Goal: Task Accomplishment & Management: Use online tool/utility

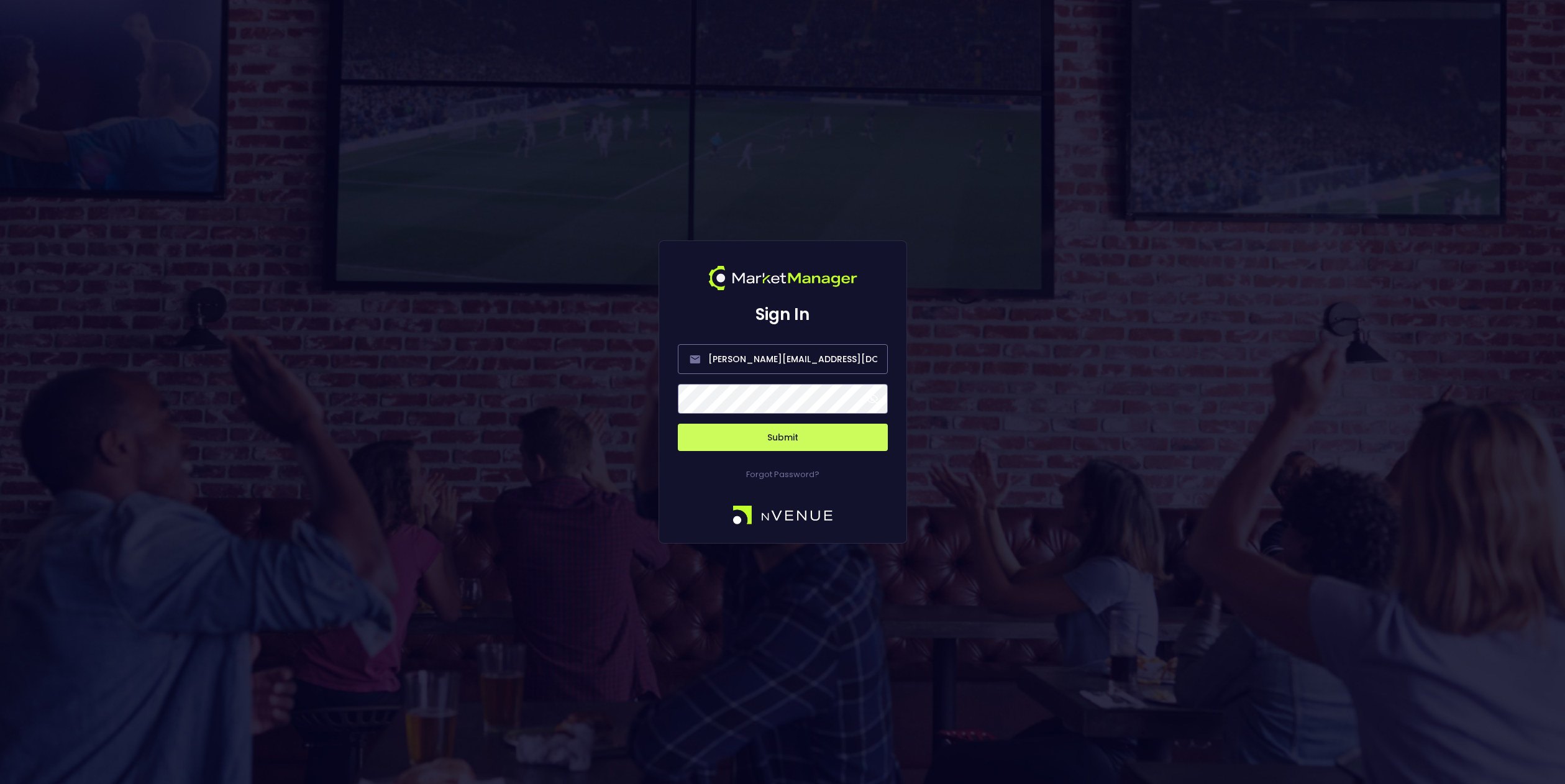
click at [875, 403] on span at bounding box center [873, 399] width 11 height 11
click at [822, 442] on button "Submit" at bounding box center [782, 437] width 210 height 28
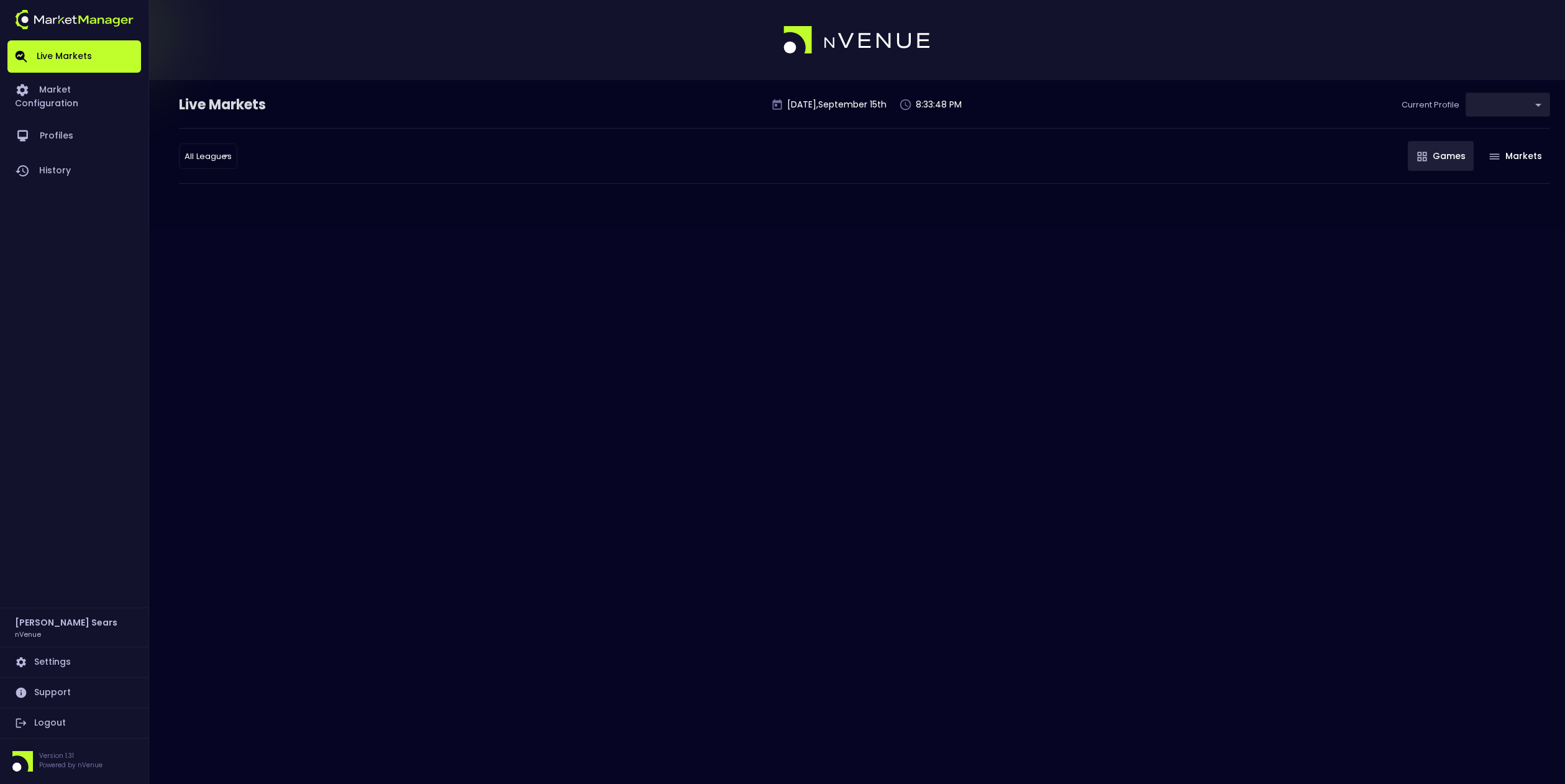
type input "d66ee90f-df8e-430e-a05c-aaf70ad95ad9"
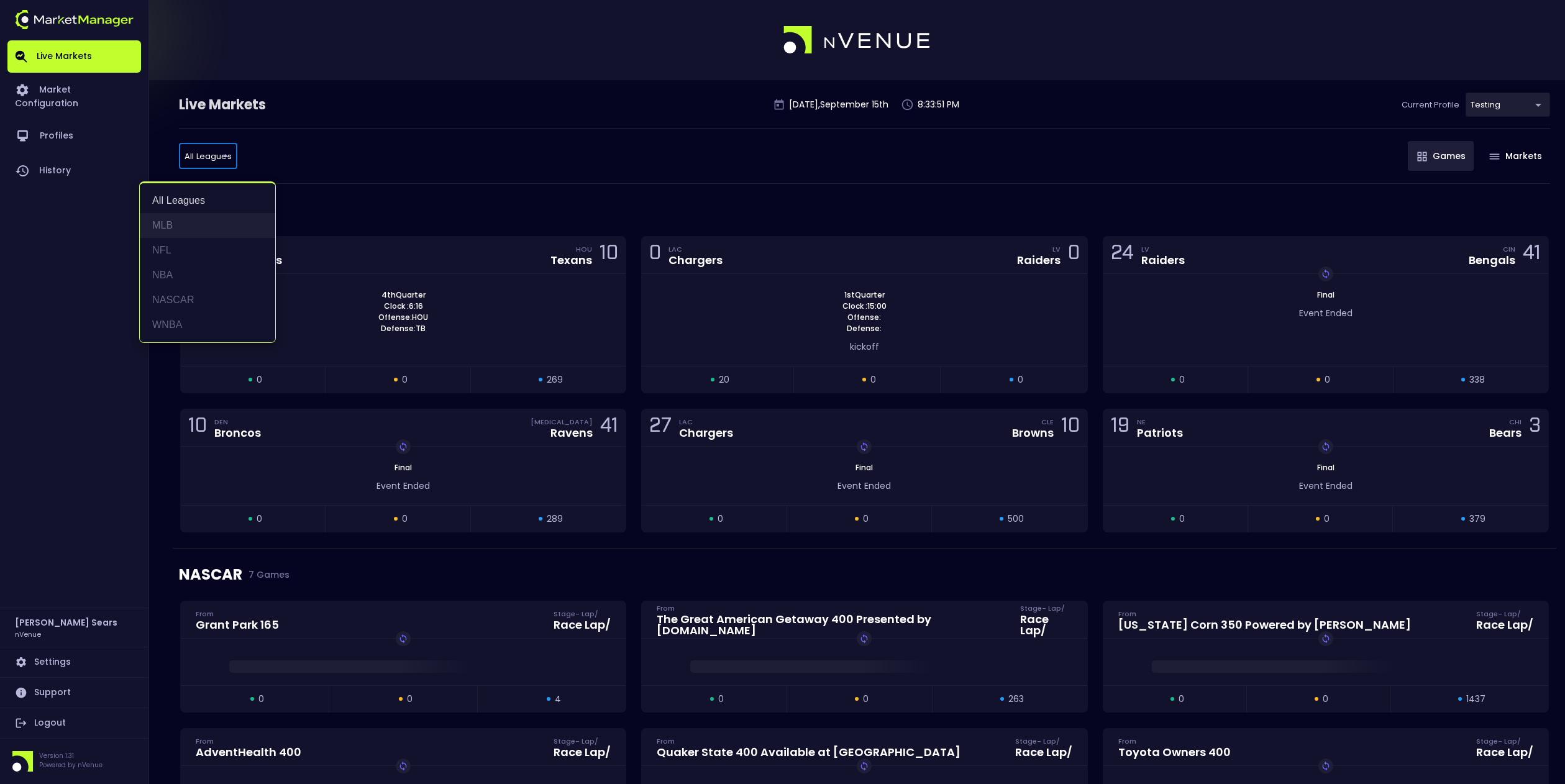
click at [168, 223] on li "MLB" at bounding box center [207, 225] width 136 height 25
type input "MLB"
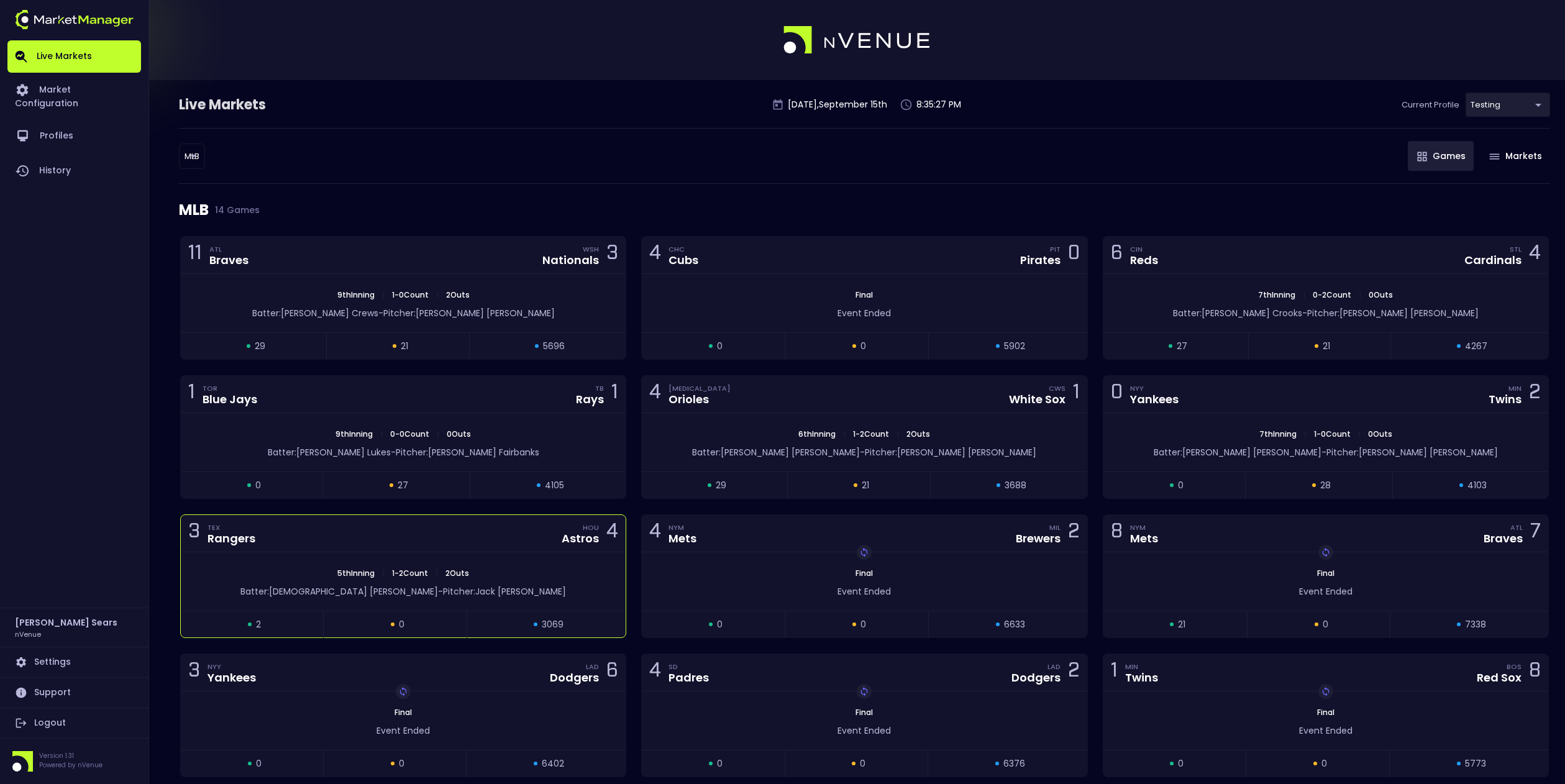
click at [553, 529] on div "3 TEX Rangers HOU Astros 4" at bounding box center [403, 532] width 445 height 37
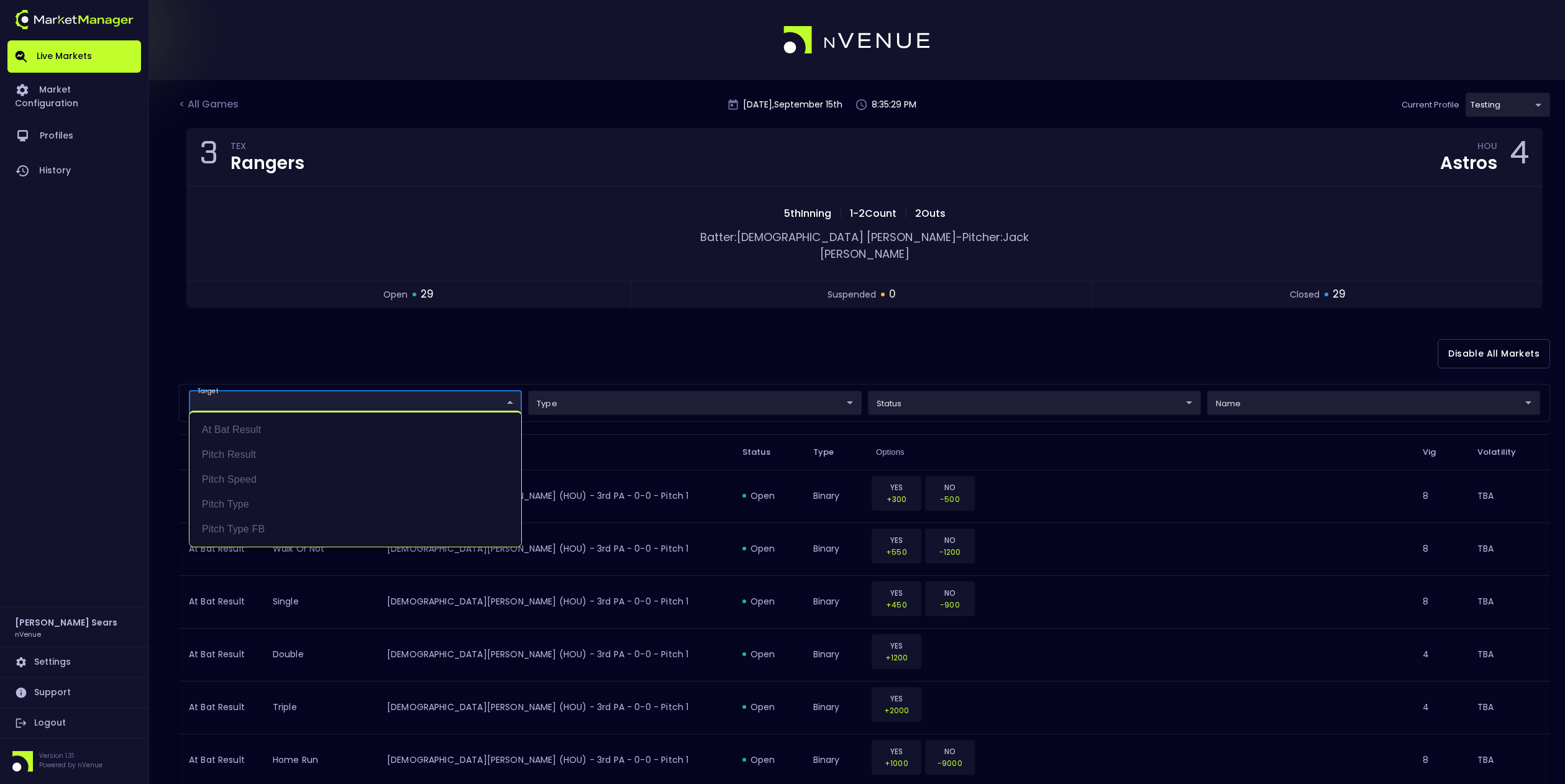
click at [238, 457] on li "Pitch Result" at bounding box center [355, 455] width 331 height 25
type input "Pitch Result"
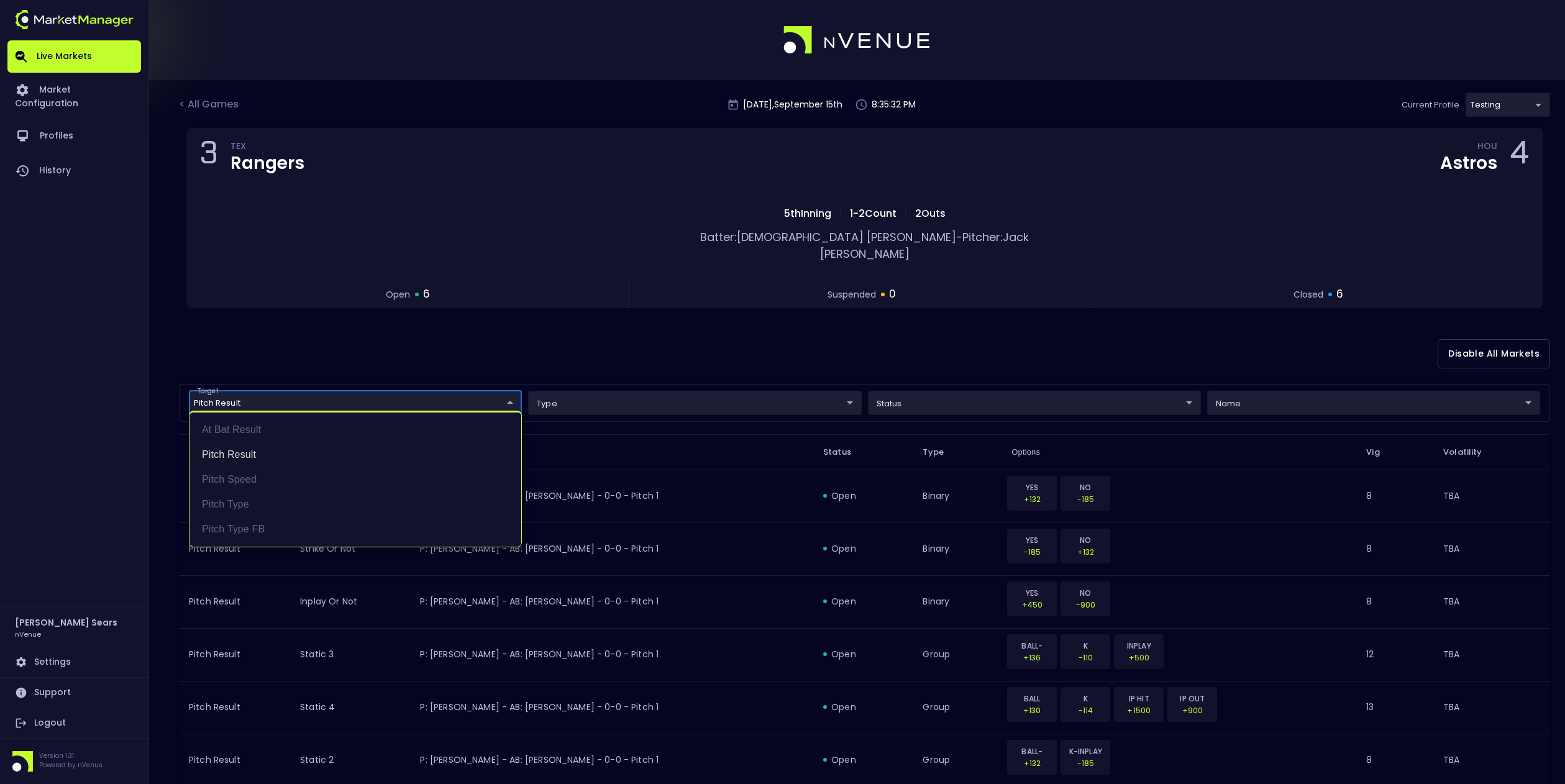
click at [963, 393] on div at bounding box center [782, 392] width 1565 height 784
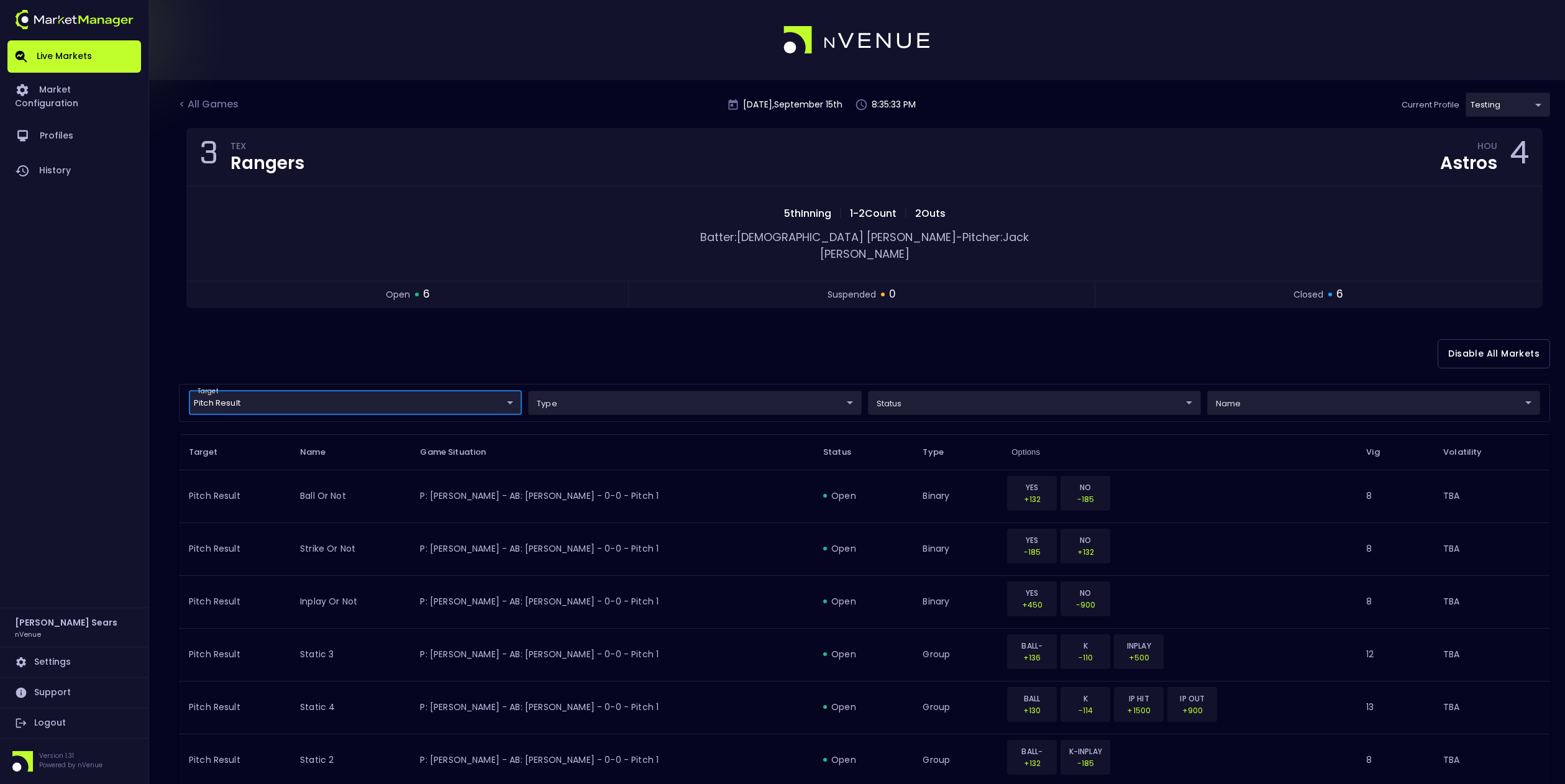
click at [970, 392] on body "Live Markets Market Configuration Profiles History [PERSON_NAME] nVenue Setting…" at bounding box center [782, 583] width 1565 height 1166
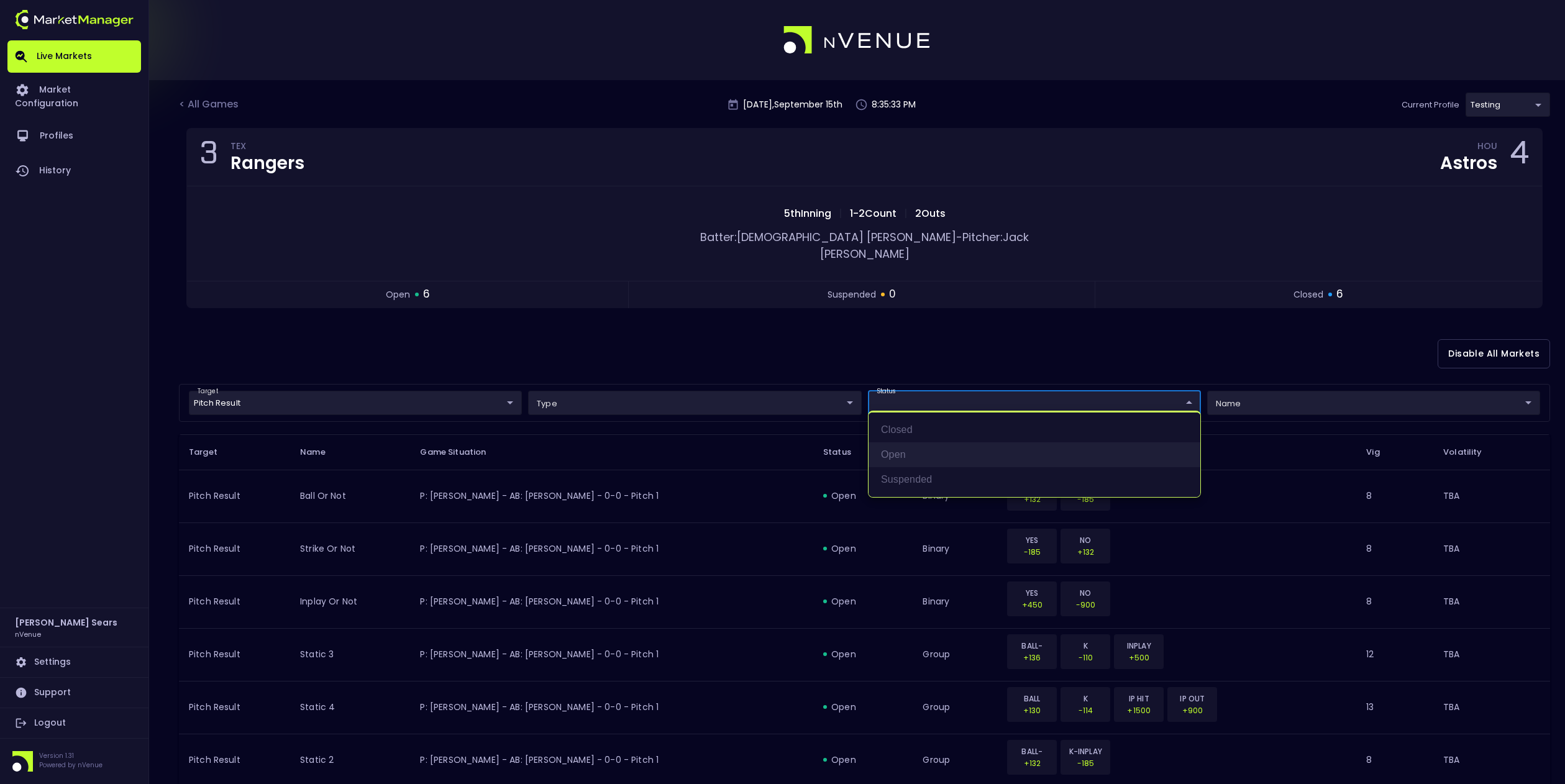
click at [912, 451] on li "open" at bounding box center [1034, 455] width 331 height 25
type input "open"
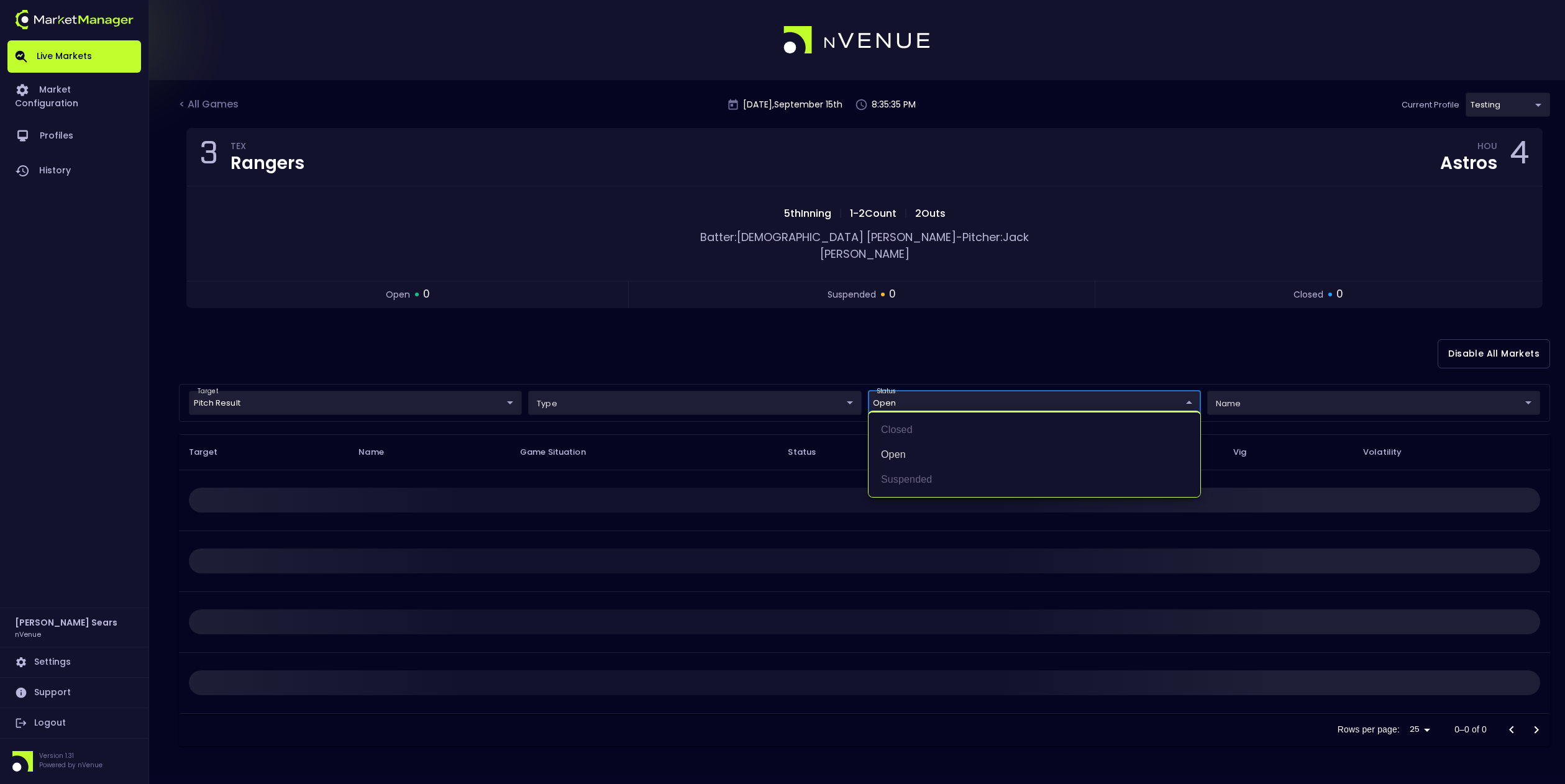
click at [776, 348] on div at bounding box center [782, 392] width 1565 height 784
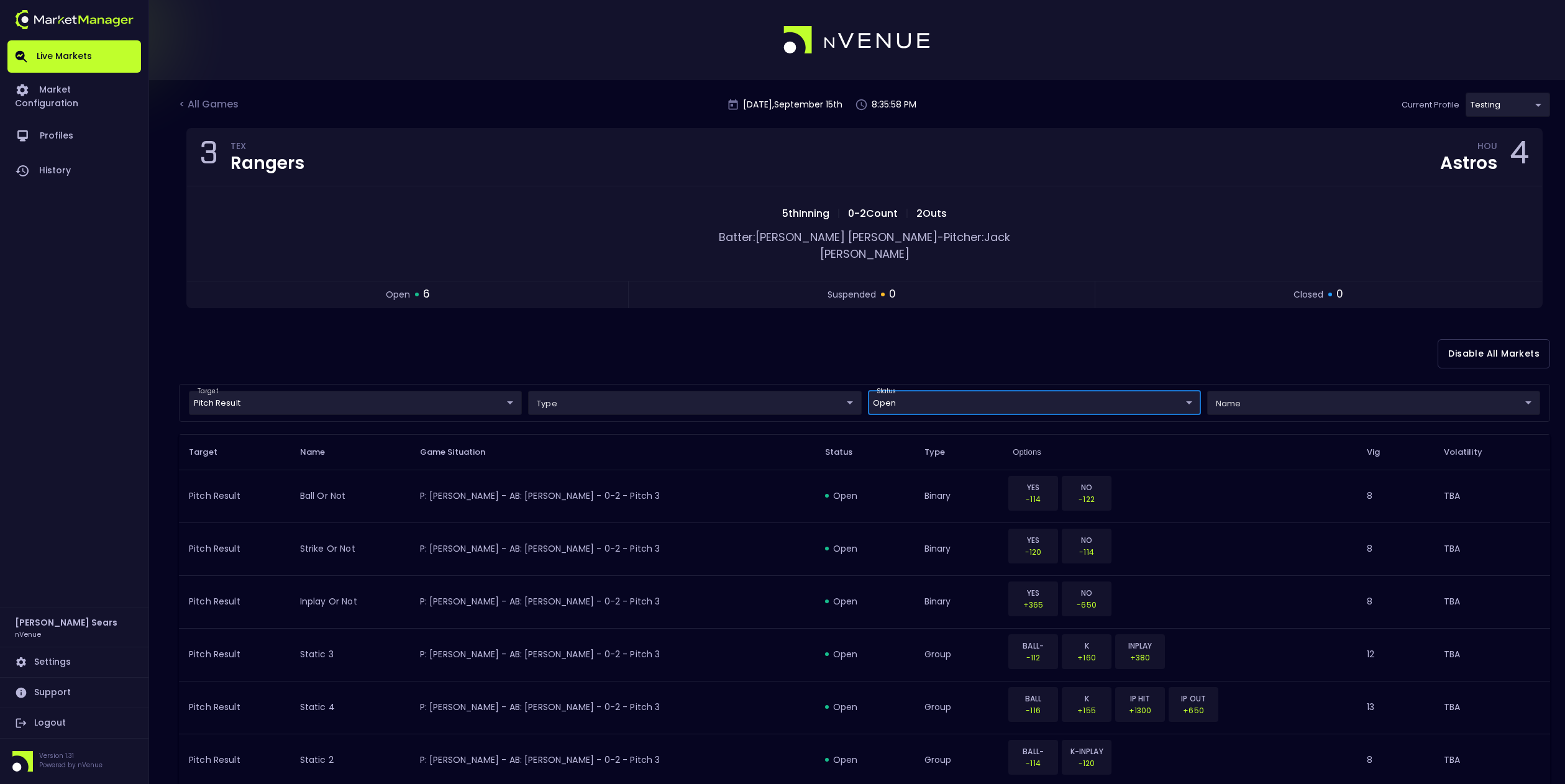
click at [509, 393] on body "Live Markets Market Configuration Profiles History [PERSON_NAME] nVenue Setting…" at bounding box center [782, 424] width 1565 height 849
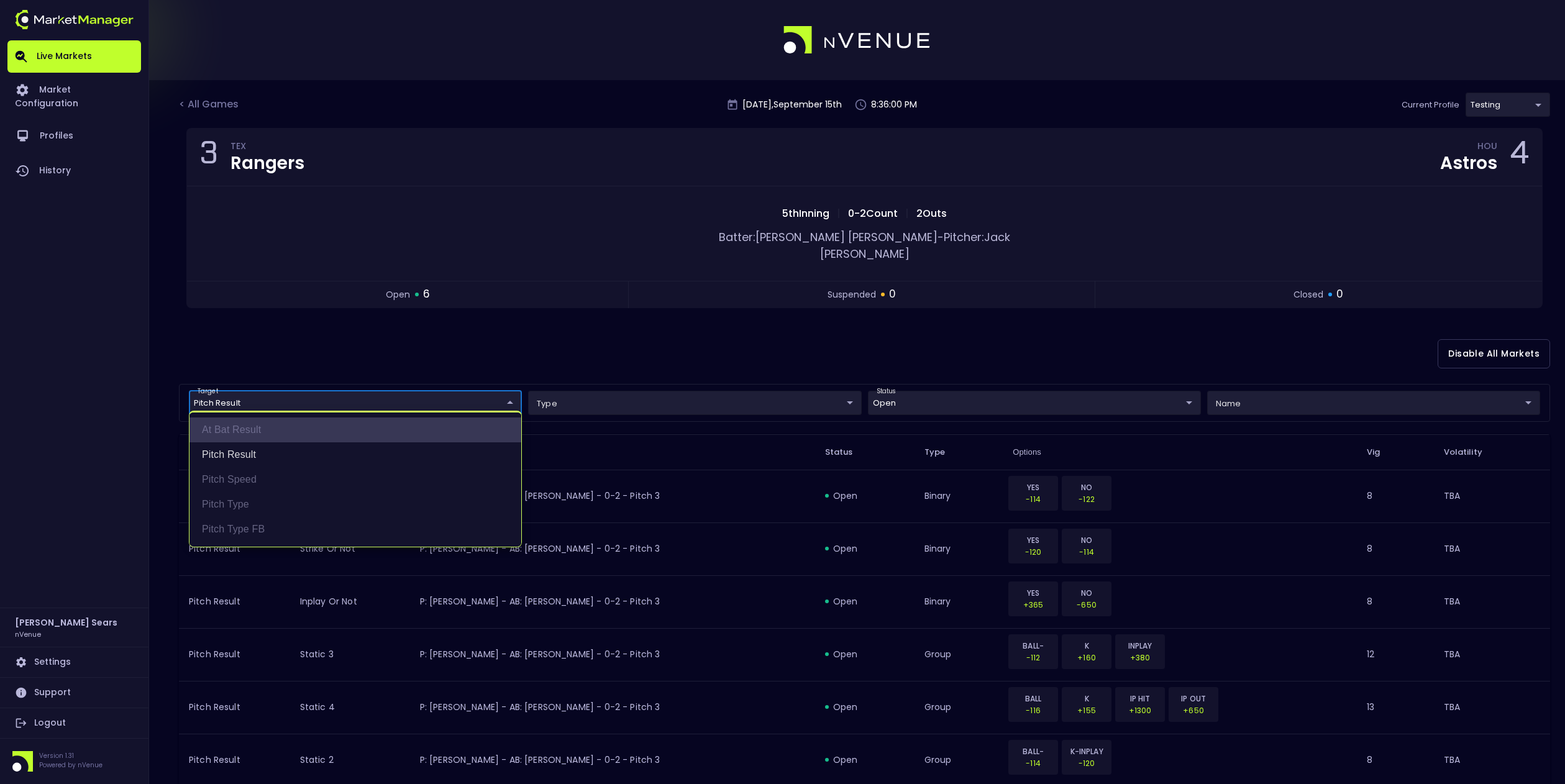
click at [243, 432] on li "At Bat Result" at bounding box center [355, 430] width 331 height 25
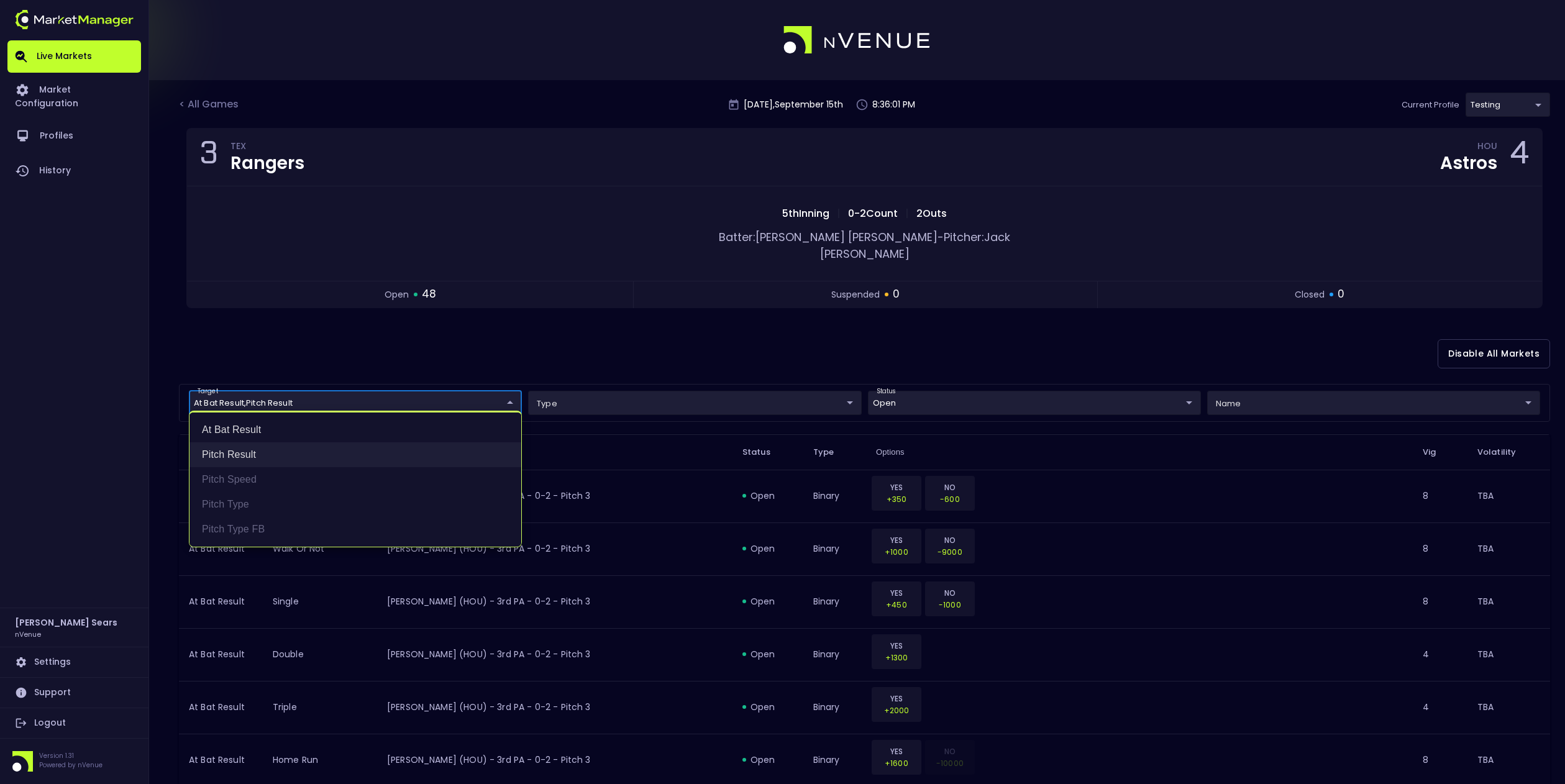
click at [244, 450] on li "Pitch Result" at bounding box center [355, 455] width 331 height 25
type input "At Bat Result"
click at [406, 353] on div at bounding box center [782, 392] width 1565 height 784
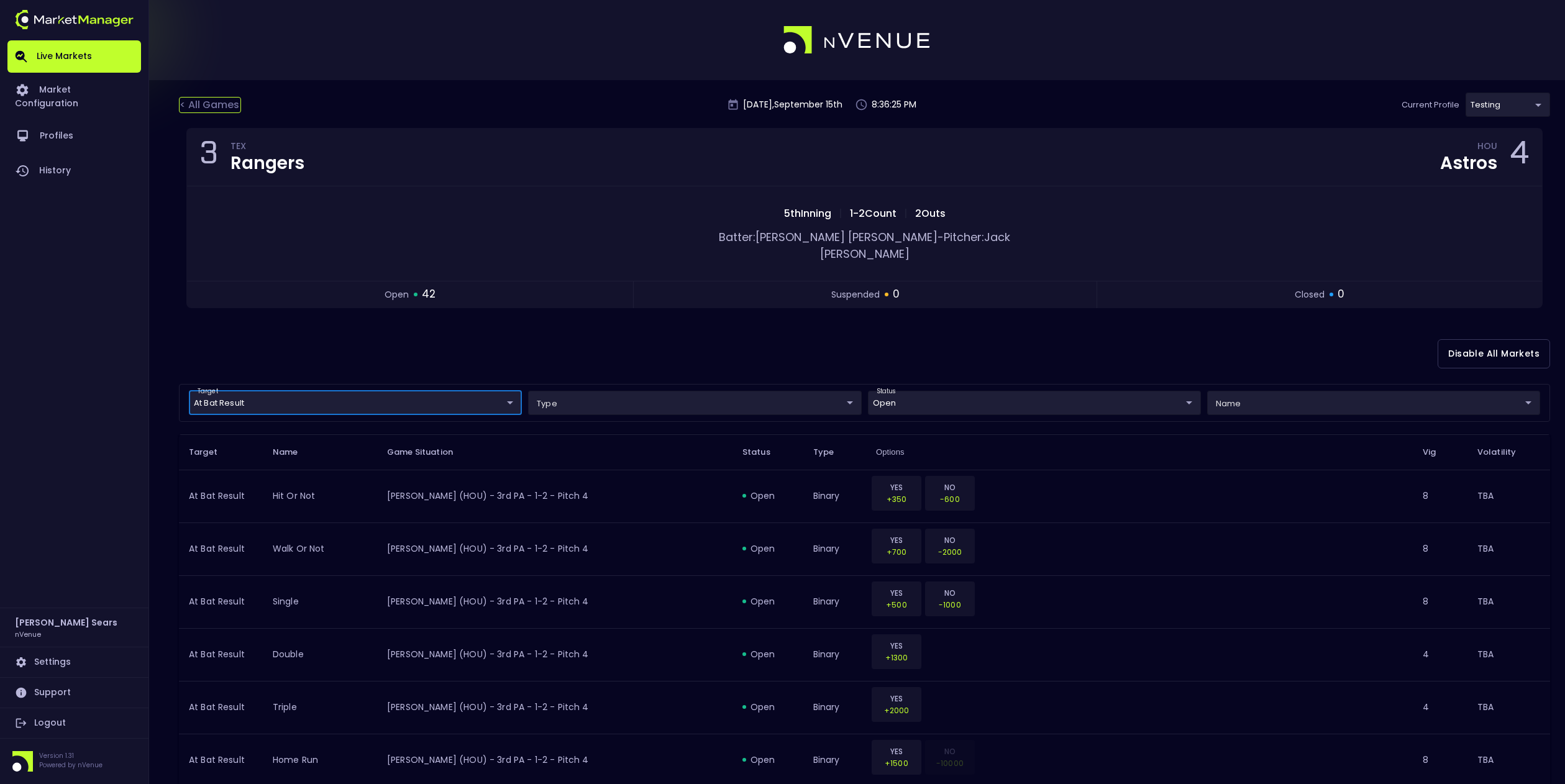
click at [202, 109] on div "< All Games" at bounding box center [209, 104] width 62 height 16
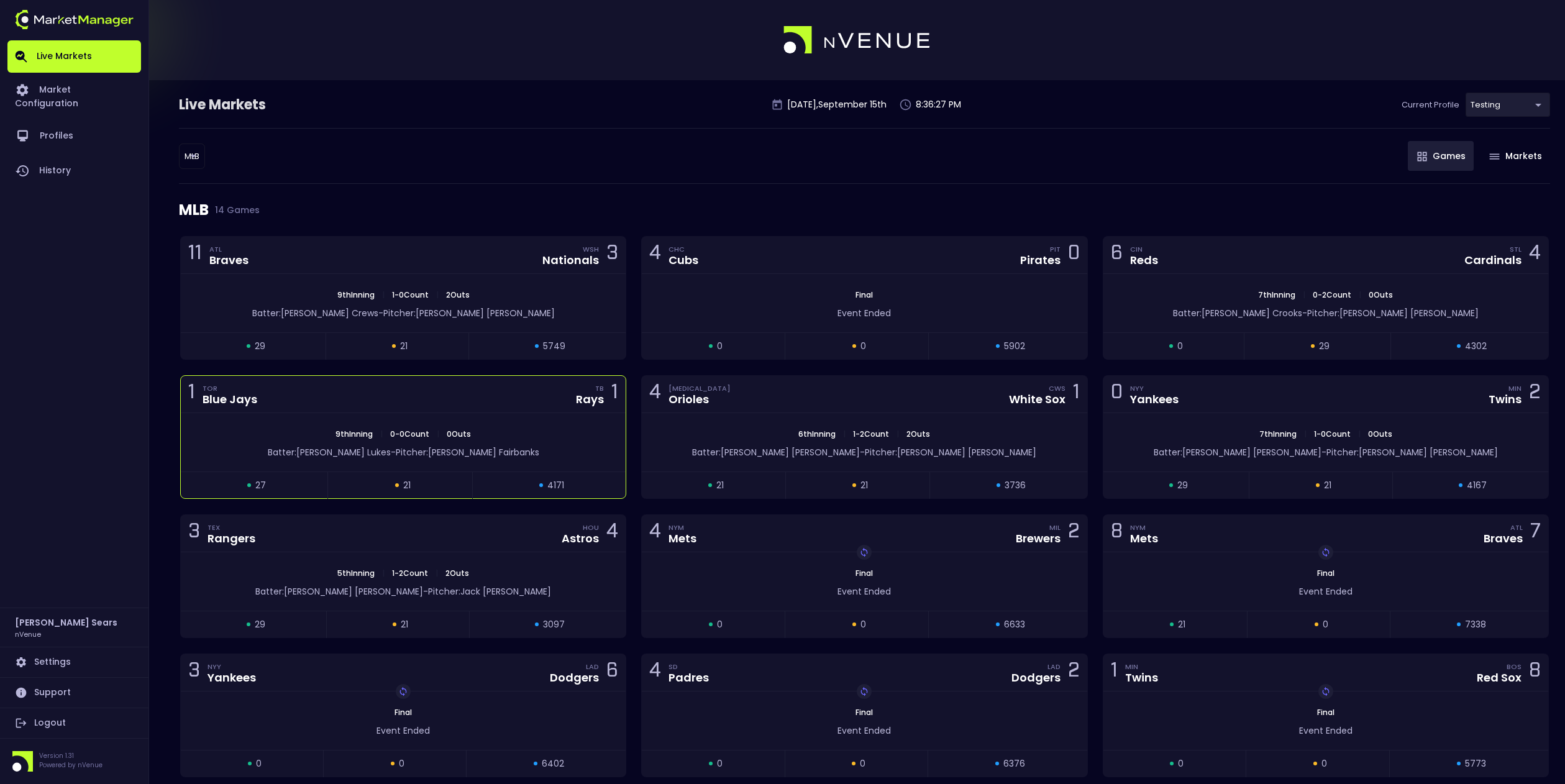
click at [532, 437] on div "9th Inning | 0 - 0 Count | 0 Outs" at bounding box center [403, 434] width 445 height 11
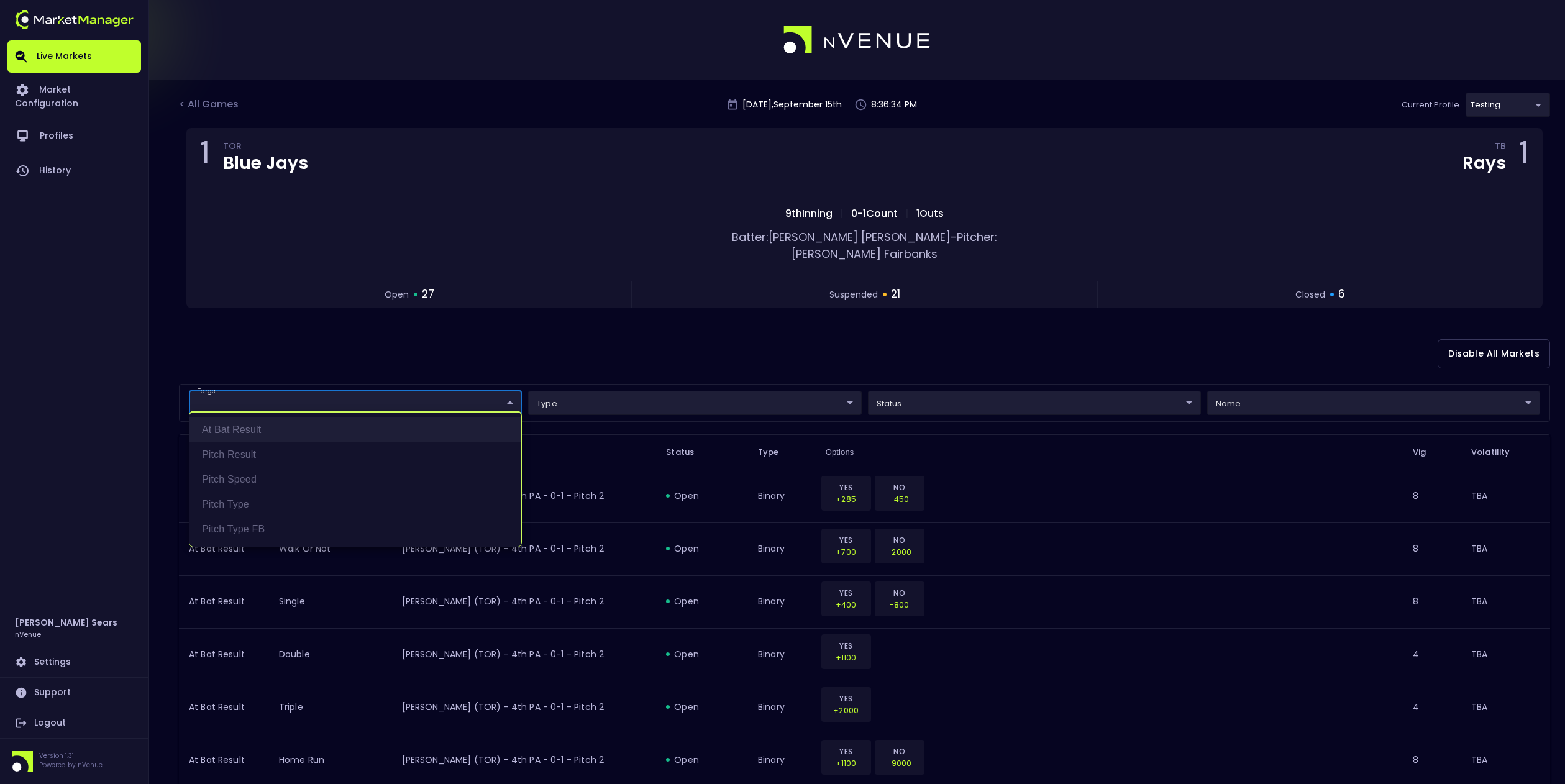
click at [260, 431] on li "At Bat Result" at bounding box center [355, 430] width 331 height 25
type input "At Bat Result"
click at [911, 387] on div at bounding box center [782, 392] width 1565 height 784
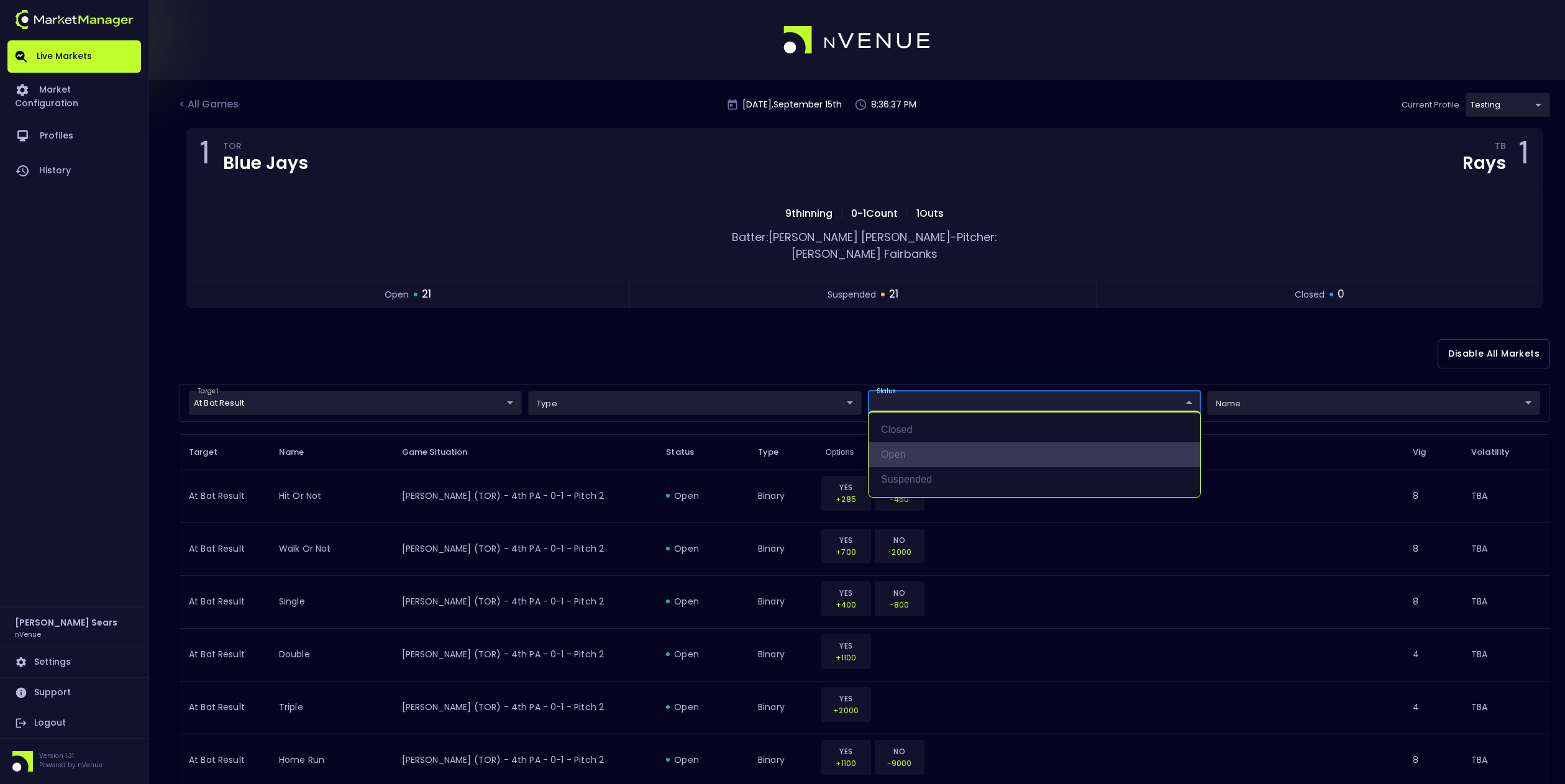
click at [903, 454] on li "open" at bounding box center [1034, 455] width 331 height 25
type input "open"
click at [726, 345] on div at bounding box center [782, 392] width 1565 height 784
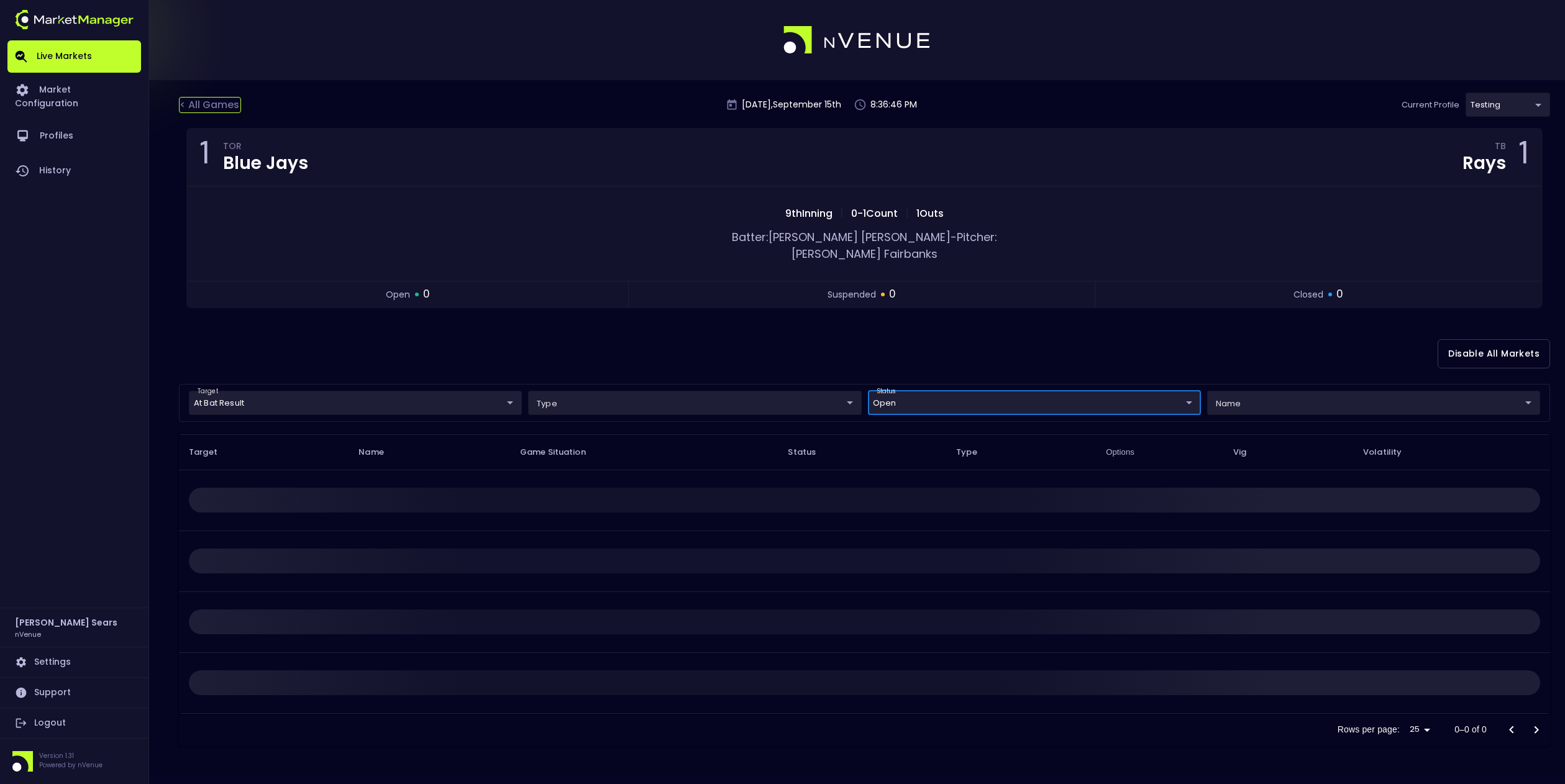
click at [218, 107] on div "< All Games" at bounding box center [209, 104] width 62 height 16
